Goal: Task Accomplishment & Management: Manage account settings

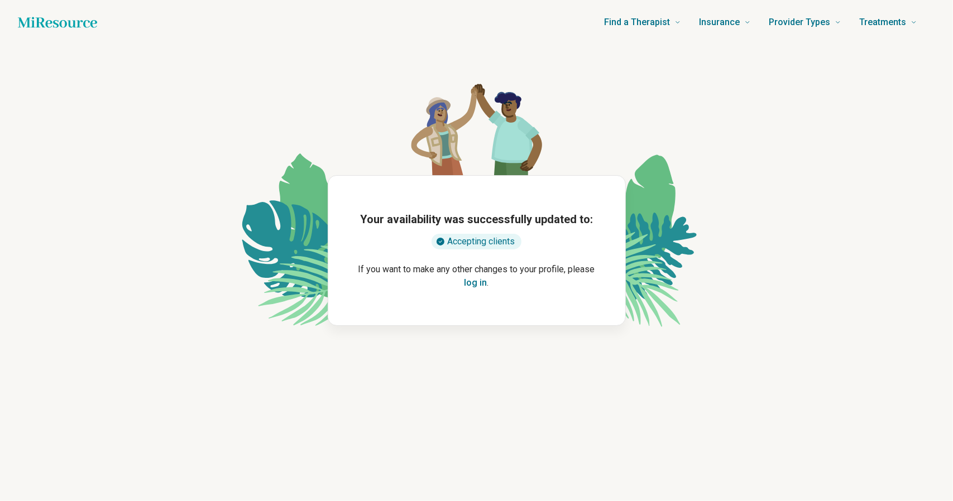
click at [483, 282] on button "log in" at bounding box center [475, 282] width 23 height 13
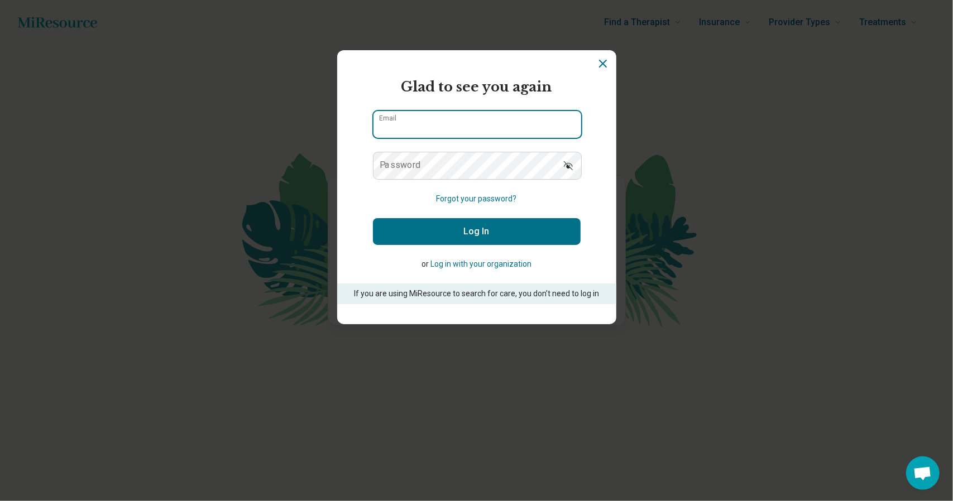
type input "**********"
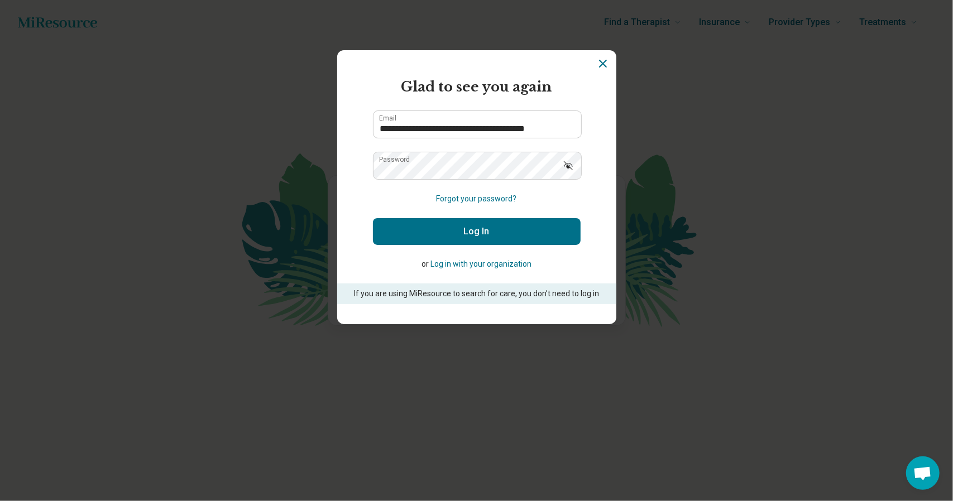
click at [483, 238] on button "Log In" at bounding box center [477, 231] width 208 height 27
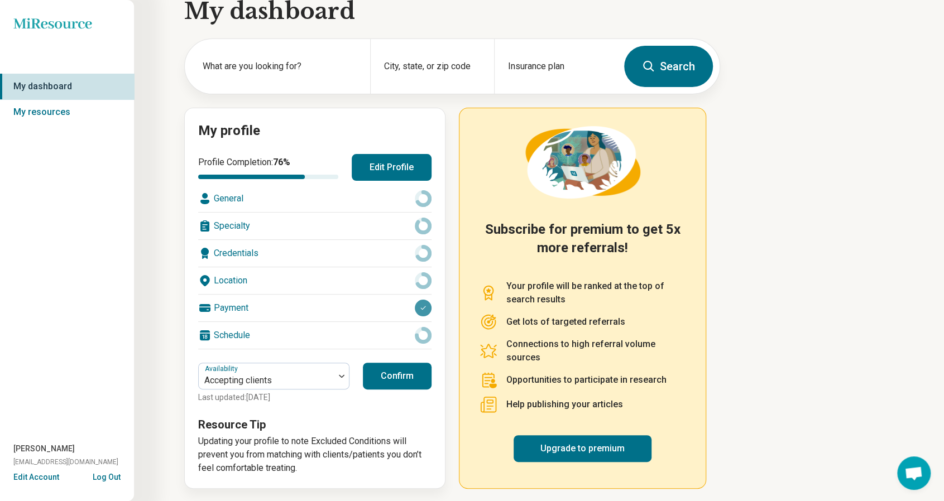
scroll to position [23, 0]
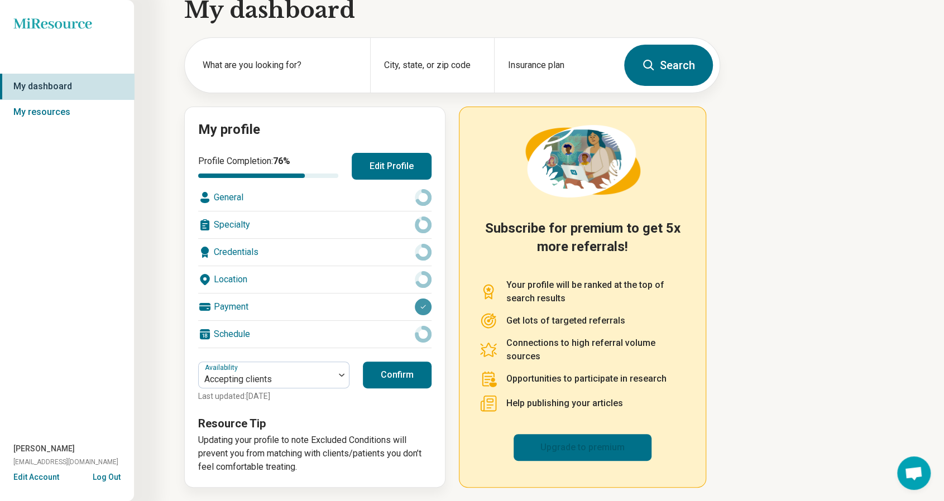
click at [571, 434] on link "Upgrade to premium" at bounding box center [582, 447] width 138 height 27
click at [68, 18] on icon "Miresource logo" at bounding box center [52, 23] width 79 height 11
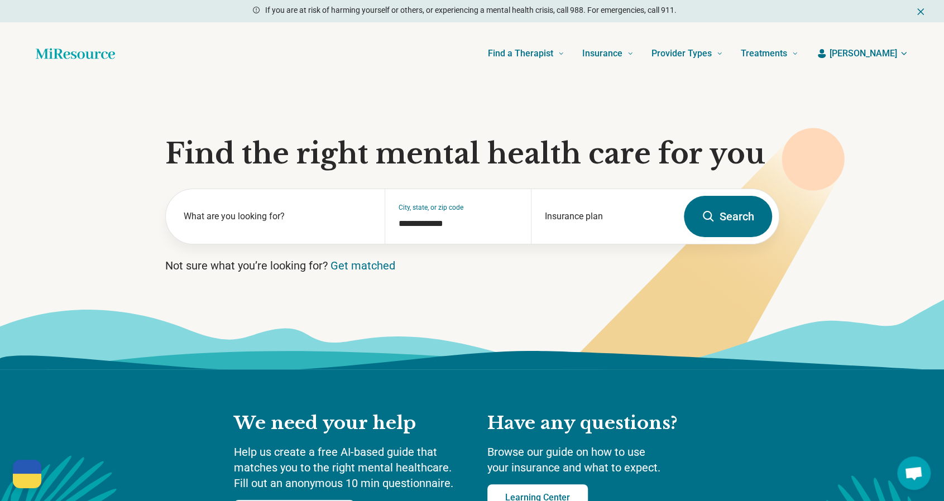
click at [878, 51] on span "[PERSON_NAME]" at bounding box center [863, 53] width 68 height 13
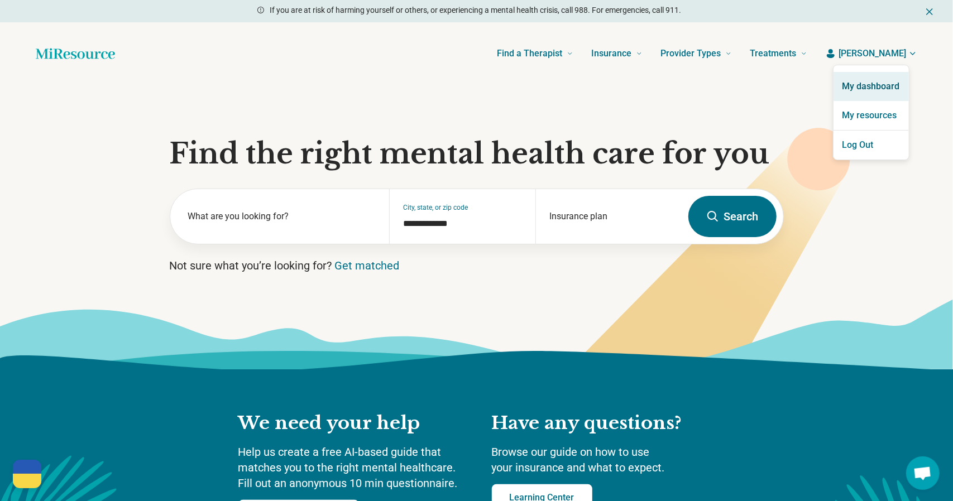
click at [883, 86] on link "My dashboard" at bounding box center [870, 86] width 75 height 29
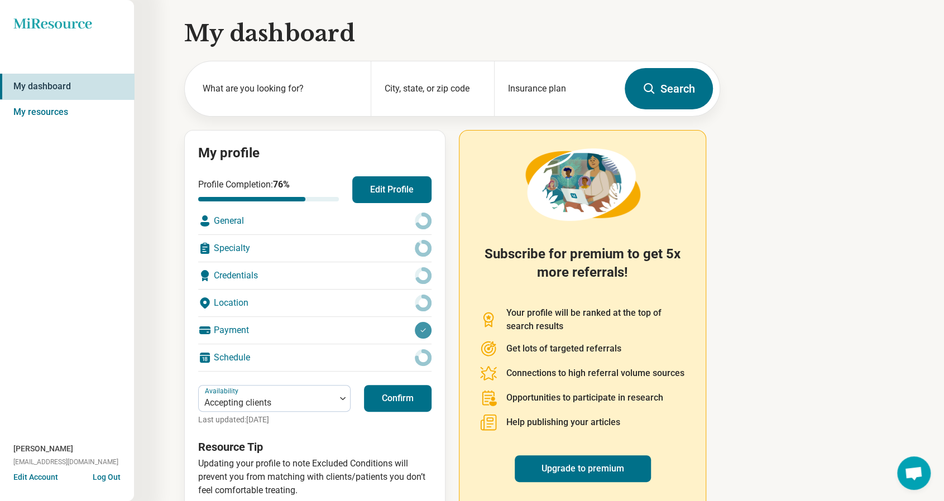
click at [405, 180] on button "Edit Profile" at bounding box center [391, 189] width 79 height 27
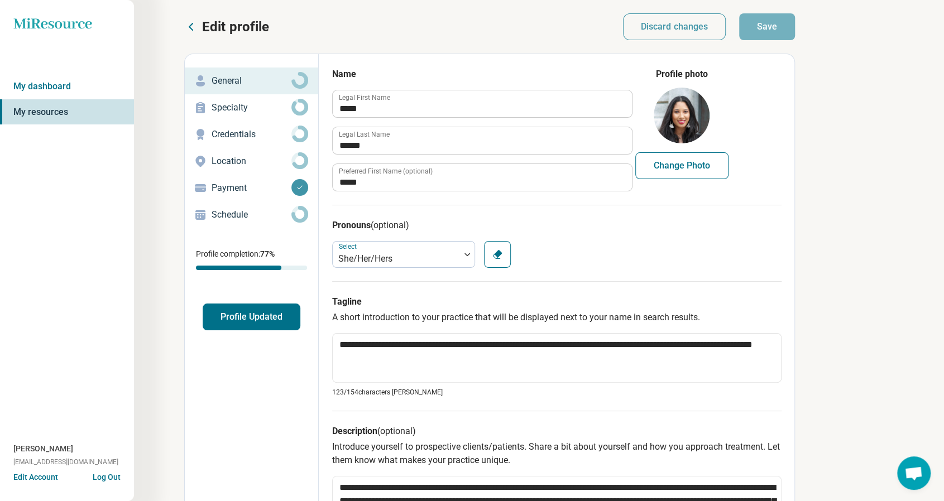
type textarea "*"
click at [267, 210] on p "Schedule" at bounding box center [251, 214] width 80 height 13
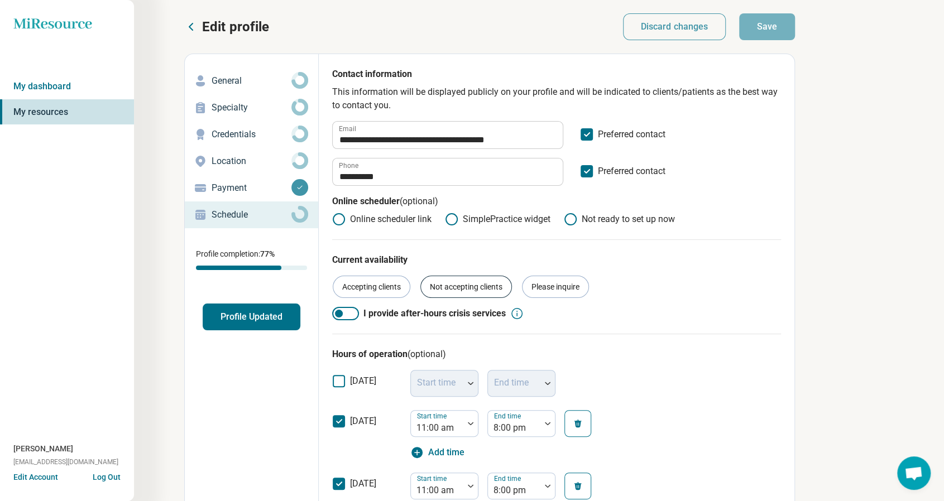
click at [462, 288] on div "Not accepting clients" at bounding box center [466, 287] width 92 height 22
click at [764, 23] on button "Save" at bounding box center [767, 26] width 56 height 27
click at [389, 283] on div "Accepting clients" at bounding box center [372, 287] width 78 height 22
drag, startPoint x: 783, startPoint y: 40, endPoint x: 777, endPoint y: 27, distance: 14.2
click at [783, 37] on div "**********" at bounding box center [397, 498] width 795 height 970
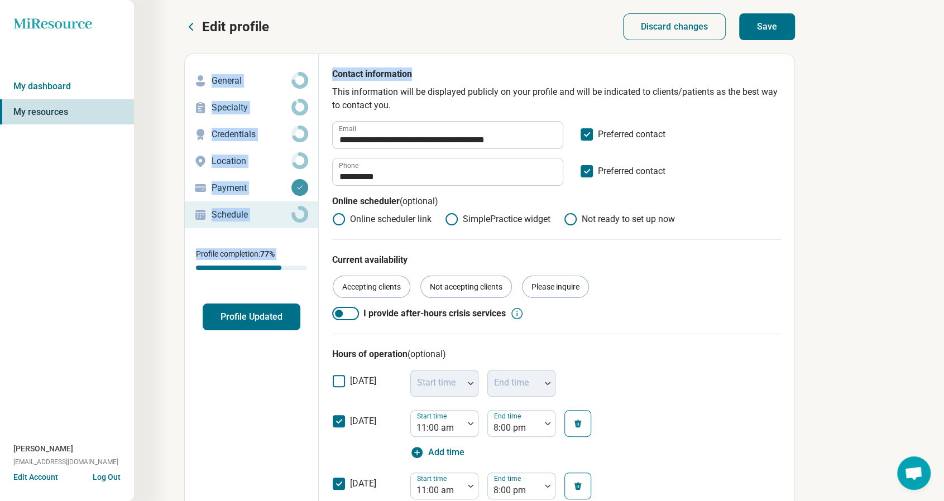
click at [777, 26] on button "Save" at bounding box center [767, 26] width 56 height 27
click at [275, 311] on button "Profile Updated" at bounding box center [252, 317] width 98 height 27
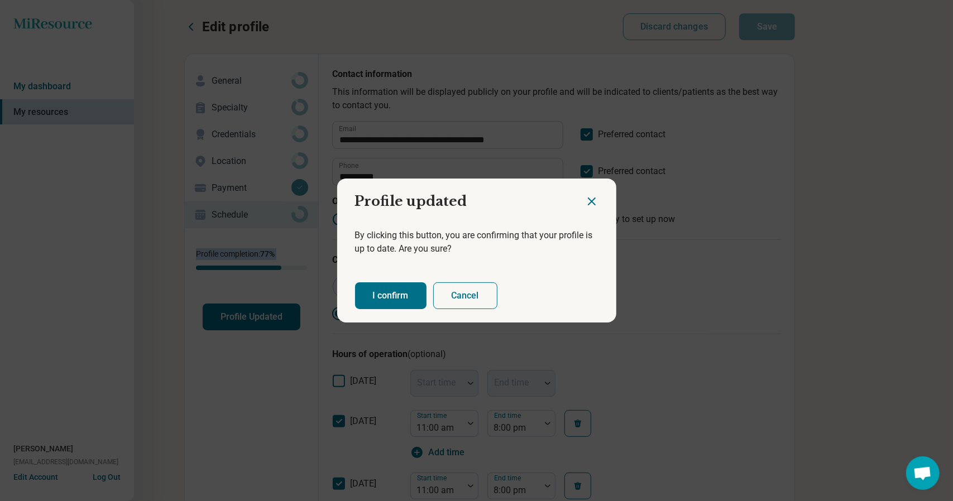
click at [394, 294] on button "I confirm" at bounding box center [390, 295] width 71 height 27
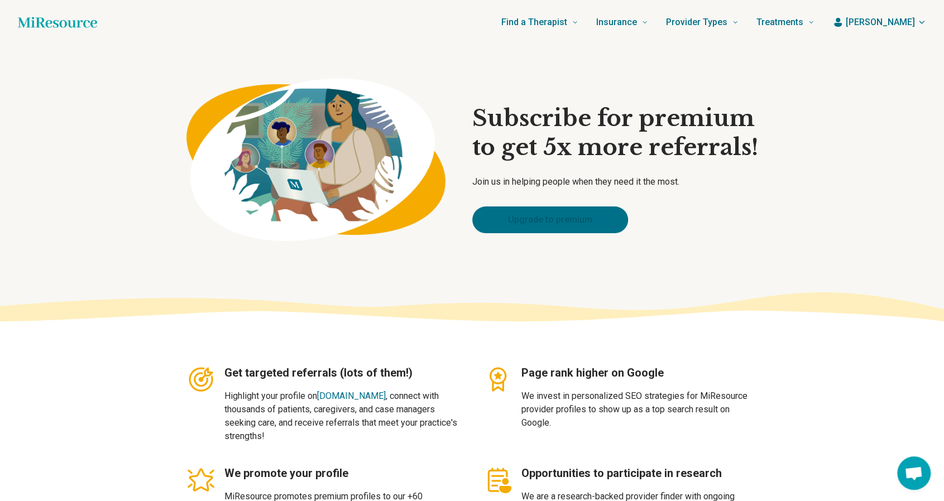
click at [529, 206] on link "Upgrade to premium" at bounding box center [550, 219] width 156 height 27
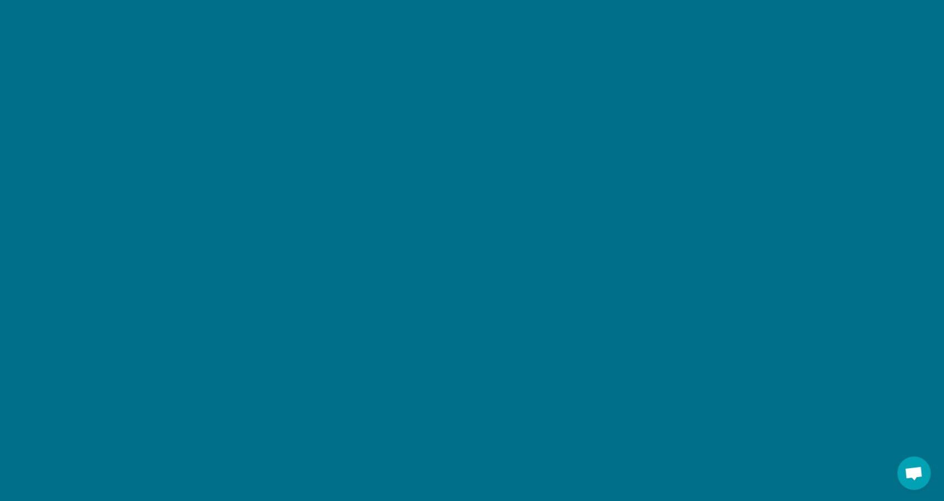
scroll to position [1256, 0]
click at [839, 377] on section "Subscribe to premium" at bounding box center [472, 329] width 944 height 695
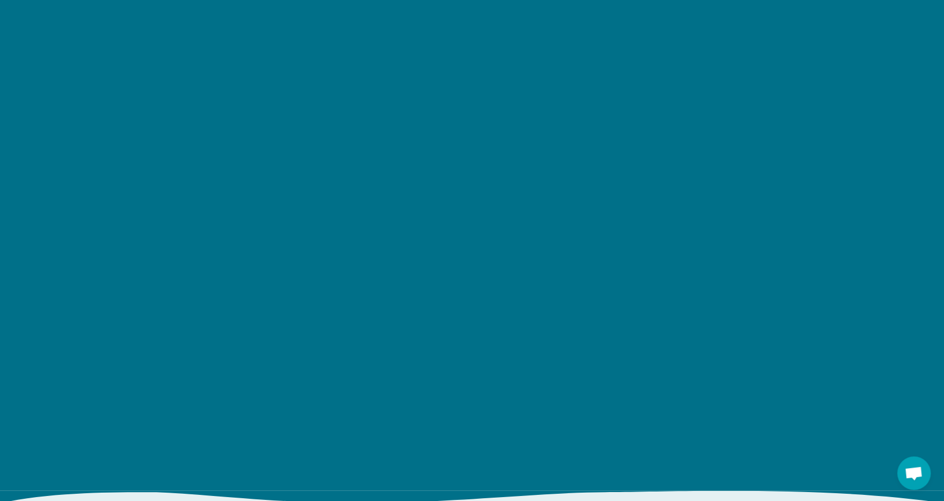
scroll to position [1423, 0]
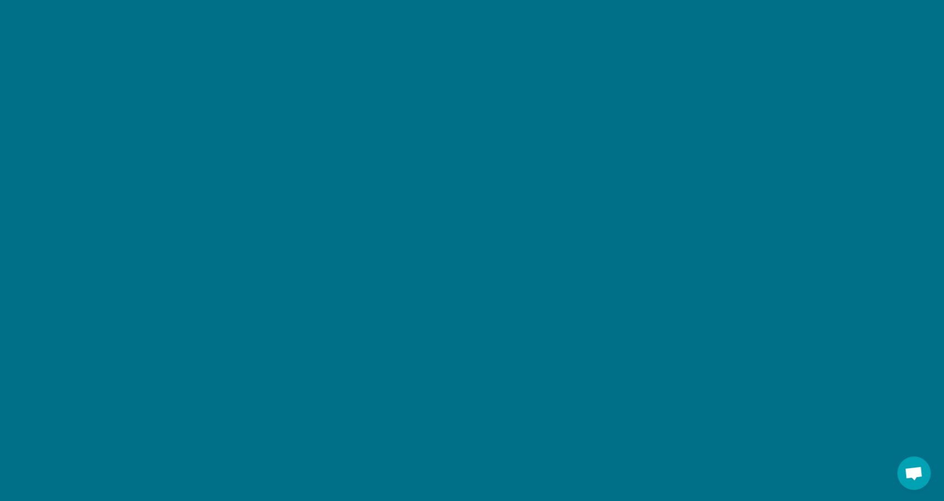
click at [794, 348] on section "Subscribe to premium" at bounding box center [472, 161] width 944 height 695
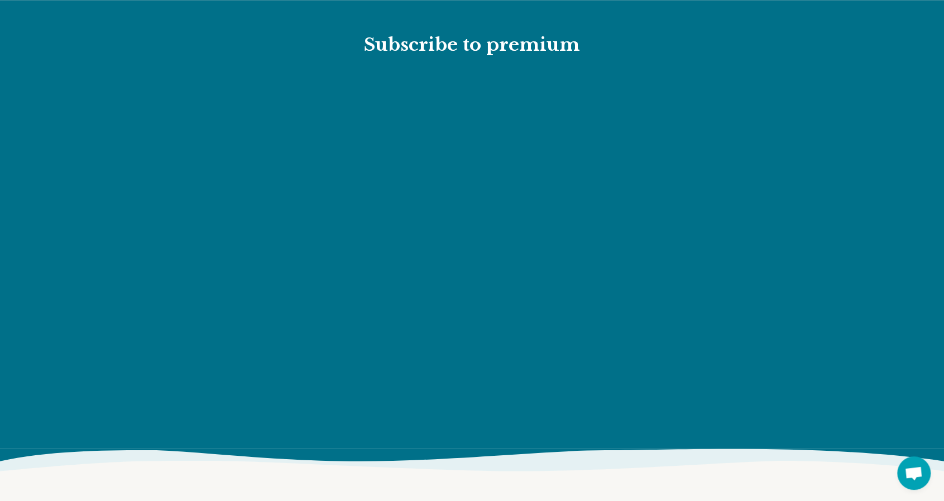
scroll to position [1219, 0]
